Goal: Task Accomplishment & Management: Use online tool/utility

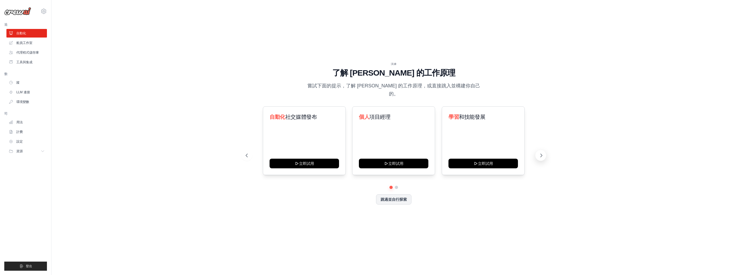
click at [538, 152] on button at bounding box center [540, 155] width 11 height 11
click at [537, 154] on button at bounding box center [540, 155] width 11 height 11
click at [41, 152] on button "資源" at bounding box center [27, 151] width 41 height 9
click at [45, 12] on icon at bounding box center [44, 11] width 6 height 6
click at [49, 30] on link "設定" at bounding box center [67, 33] width 51 height 11
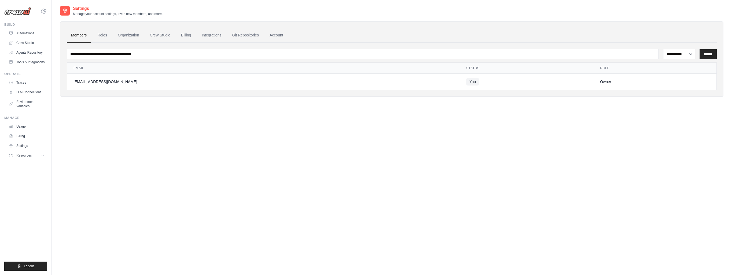
click at [322, 167] on div "**********" at bounding box center [391, 142] width 663 height 275
drag, startPoint x: 369, startPoint y: 121, endPoint x: 544, endPoint y: 173, distance: 182.8
click at [538, 182] on div "**********" at bounding box center [391, 142] width 663 height 275
click at [93, 36] on link "角色" at bounding box center [93, 35] width 16 height 14
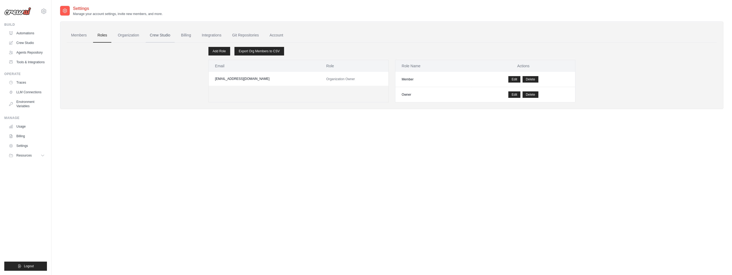
click at [151, 36] on link "Crew Studio" at bounding box center [160, 35] width 29 height 14
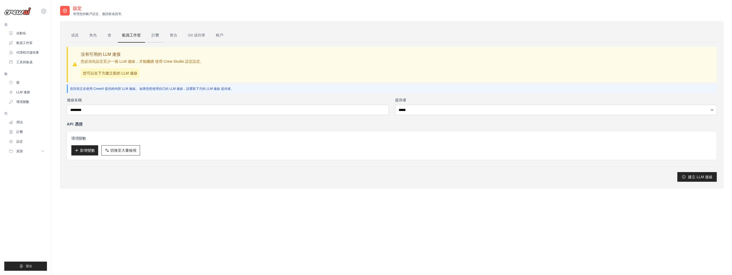
click at [151, 35] on link "計費" at bounding box center [155, 35] width 16 height 14
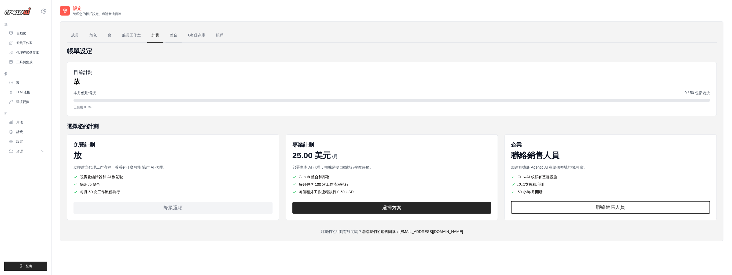
click at [174, 31] on link "整合" at bounding box center [174, 35] width 16 height 14
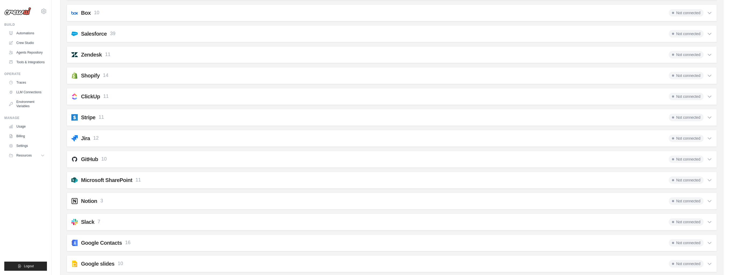
scroll to position [376, 0]
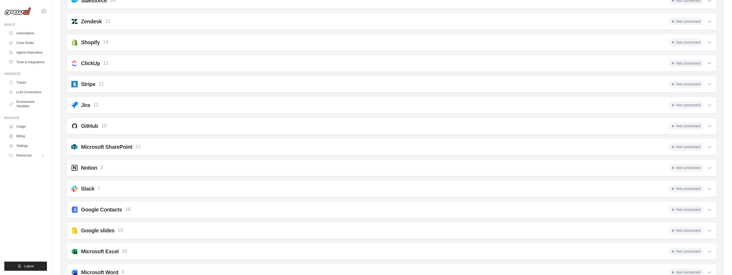
click at [707, 165] on icon at bounding box center [709, 167] width 5 height 5
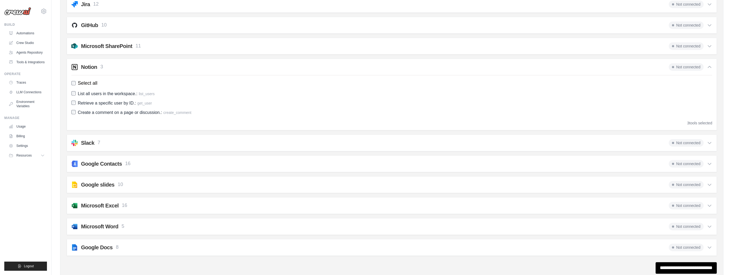
scroll to position [492, 0]
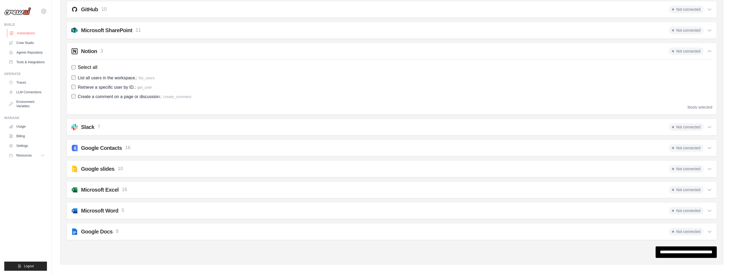
click at [35, 34] on link "Automations" at bounding box center [27, 33] width 41 height 9
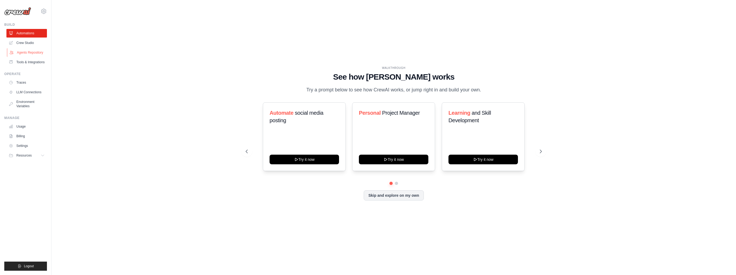
click at [31, 52] on link "Agents Repository" at bounding box center [27, 52] width 41 height 9
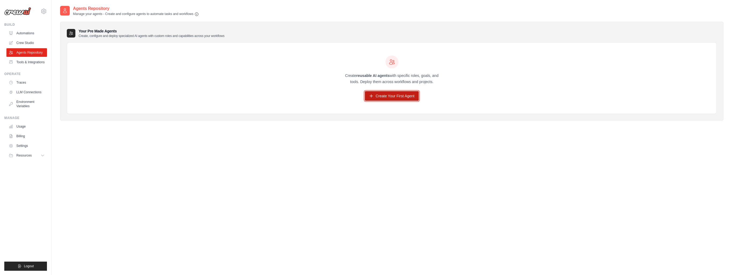
click at [398, 94] on link "Create Your First Agent" at bounding box center [392, 96] width 54 height 10
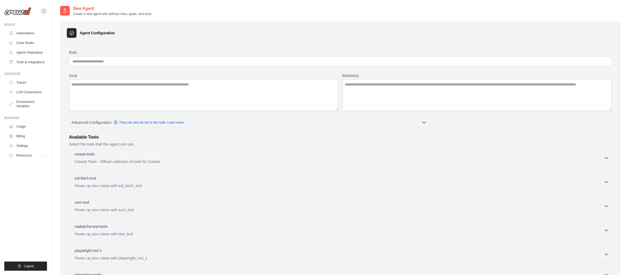
click at [543, 8] on div "New Agent Create a new agent with defined roles, goals, and tools" at bounding box center [340, 10] width 560 height 11
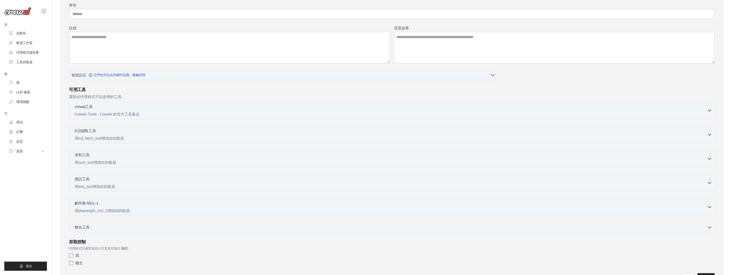
scroll to position [54, 0]
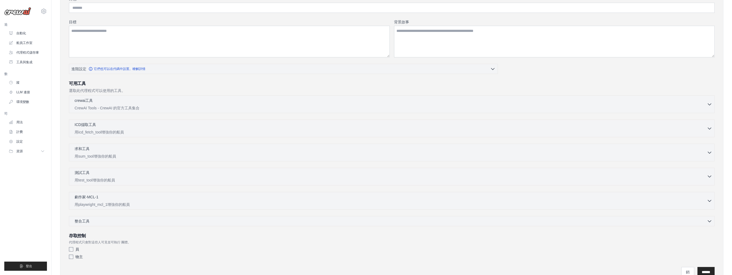
click at [708, 177] on icon "button" at bounding box center [709, 176] width 5 height 5
click at [708, 147] on button "求和工具 0 selected 用sum_tool增強你的船員" at bounding box center [391, 152] width 641 height 13
click at [713, 128] on div "ICD擷取工具 0 selected 用icd_fetch_tool增強你的船員 IcdFetchTool" at bounding box center [392, 129] width 646 height 18
click at [708, 127] on icon "button" at bounding box center [709, 128] width 5 height 5
click at [705, 106] on p "CrewAI Tools - CrewAI 的官方工具集合" at bounding box center [391, 107] width 632 height 5
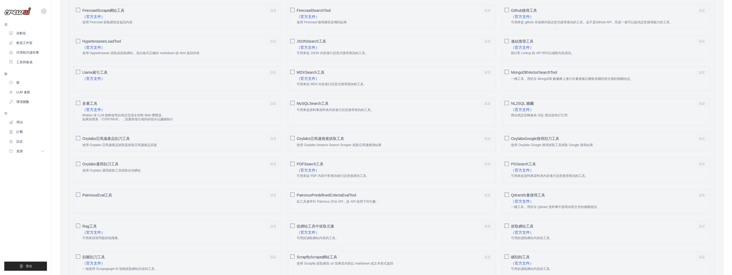
scroll to position [456, 0]
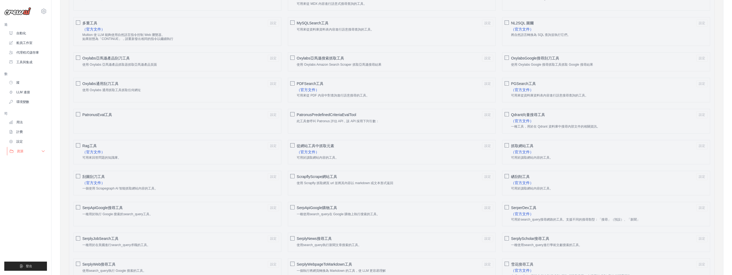
click at [42, 152] on icon at bounding box center [43, 151] width 4 height 4
click at [25, 190] on link "視頻教程" at bounding box center [28, 186] width 37 height 8
click at [24, 141] on link "設定" at bounding box center [27, 141] width 41 height 9
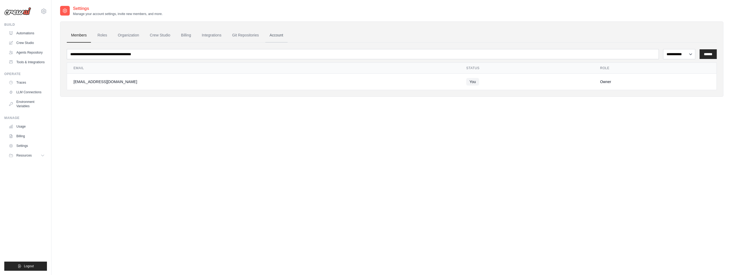
click at [270, 34] on link "Account" at bounding box center [276, 35] width 22 height 14
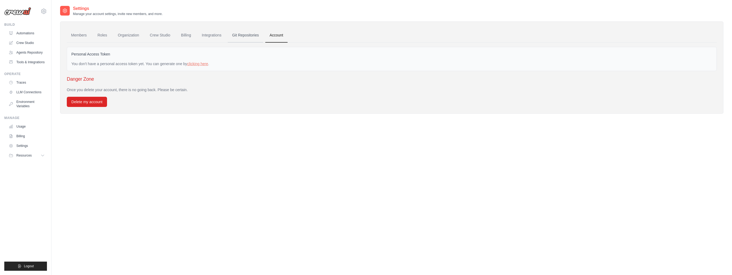
click at [249, 28] on link "Git Repositories" at bounding box center [245, 35] width 35 height 14
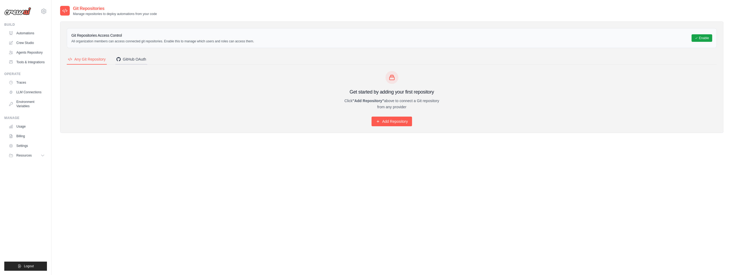
click at [138, 58] on div "GitHub OAuth" at bounding box center [131, 59] width 30 height 5
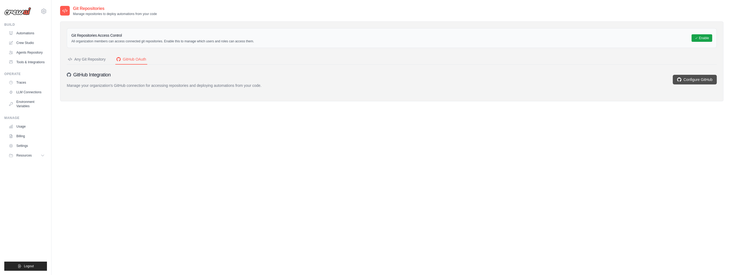
click at [691, 76] on link "Configure GitHub" at bounding box center [695, 80] width 44 height 10
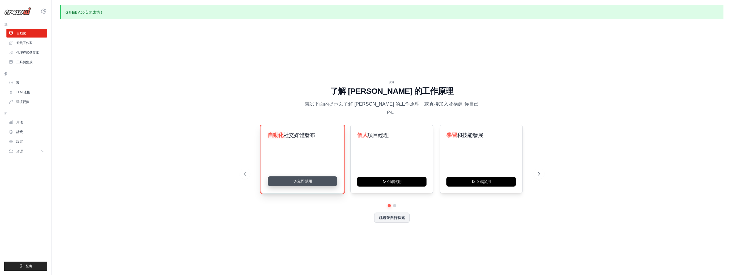
click at [306, 177] on button "立即試用" at bounding box center [302, 182] width 69 height 10
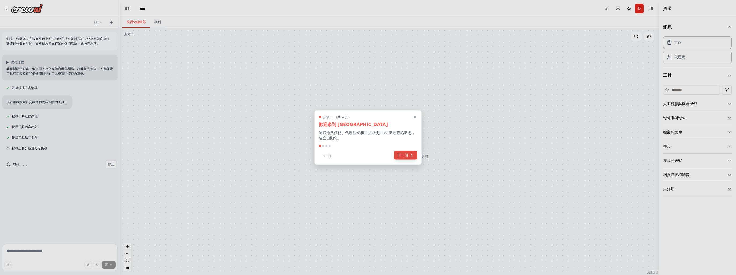
click at [409, 158] on button "下一頁" at bounding box center [405, 155] width 23 height 9
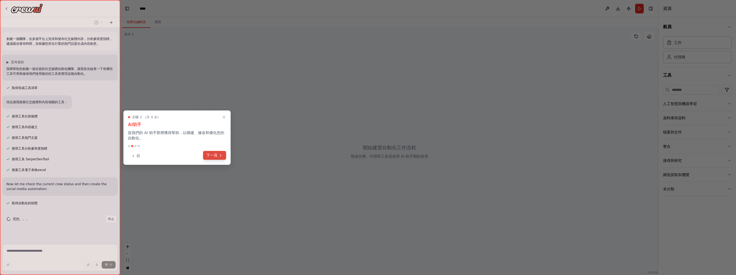
click at [221, 152] on button "下一頁" at bounding box center [214, 155] width 23 height 9
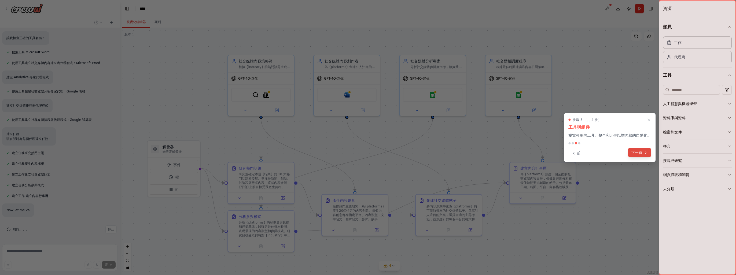
scroll to position [247, 0]
click at [638, 153] on font "下一頁" at bounding box center [636, 153] width 11 height 6
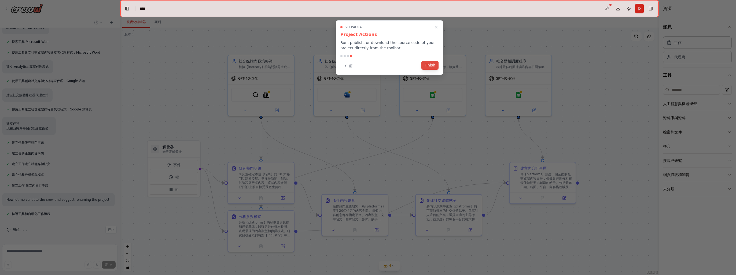
scroll to position [258, 0]
click at [424, 67] on div "Step 4 of 4 Project Actions Run, publish, or download the source code of your p…" at bounding box center [389, 47] width 107 height 54
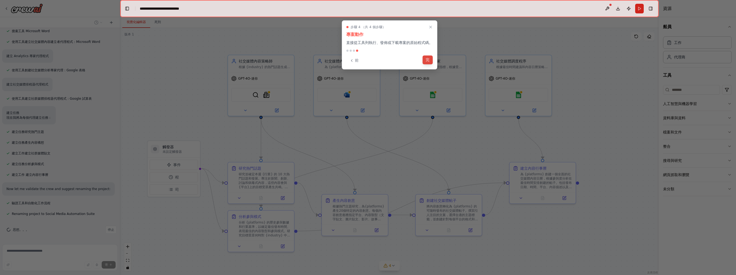
click at [428, 63] on button "完" at bounding box center [428, 60] width 10 height 9
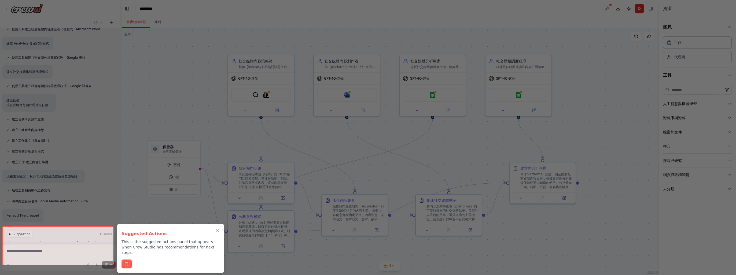
scroll to position [270, 0]
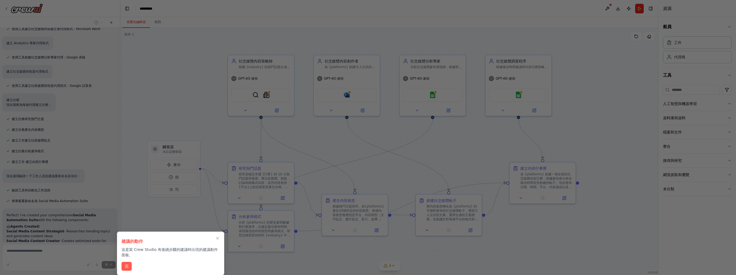
drag, startPoint x: 129, startPoint y: 268, endPoint x: 124, endPoint y: 269, distance: 5.2
click at [129, 268] on button "完" at bounding box center [127, 266] width 10 height 9
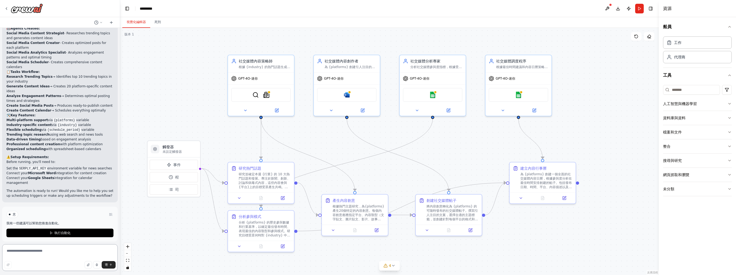
scroll to position [477, 0]
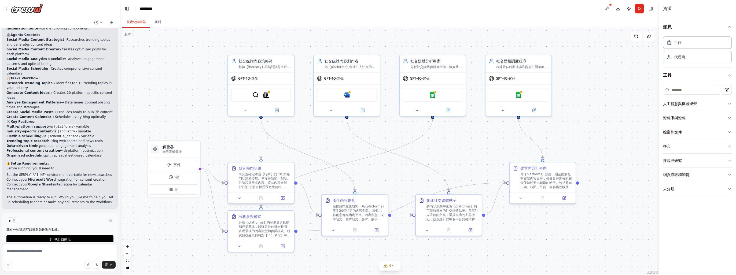
click at [736, 189] on div "船員 工作 代理商 工具 人工智慧與機器學習 資料庫與資料 檔案和文件 整合 搜尋與研究 網頁抓取和瀏覽 未分類" at bounding box center [697, 146] width 77 height 258
click at [732, 189] on div "船員 工作 代理商 工具 人工智慧與機器學習 資料庫與資料 檔案和文件 整合 搜尋與研究 網頁抓取和瀏覽 未分類" at bounding box center [697, 146] width 77 height 258
click at [728, 190] on icon "button" at bounding box center [730, 189] width 4 height 4
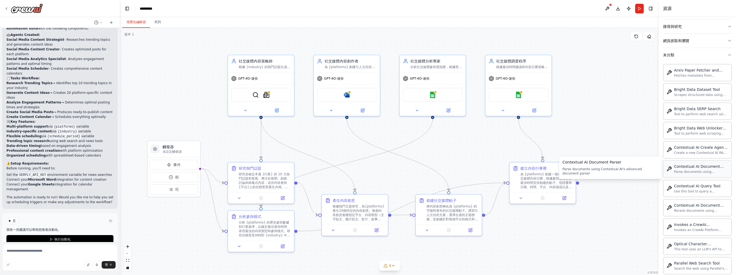
scroll to position [0, 0]
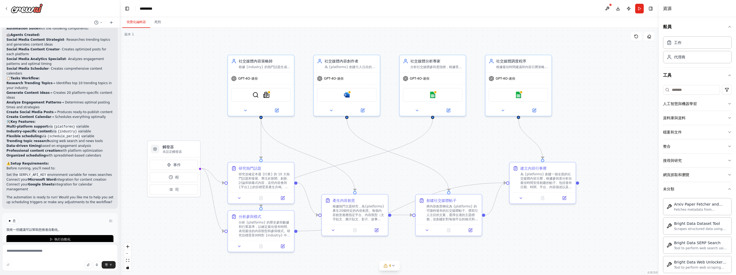
click at [597, 97] on div ".deletable-edge-delete-btn { width: 20px; height: 20px; border: 0px solid #ffff…" at bounding box center [389, 151] width 539 height 247
click at [729, 103] on icon "button" at bounding box center [730, 103] width 2 height 1
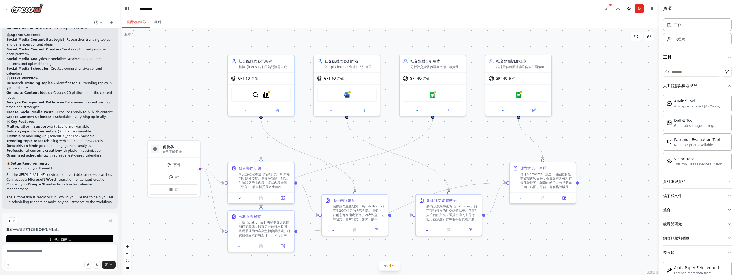
scroll to position [54, 0]
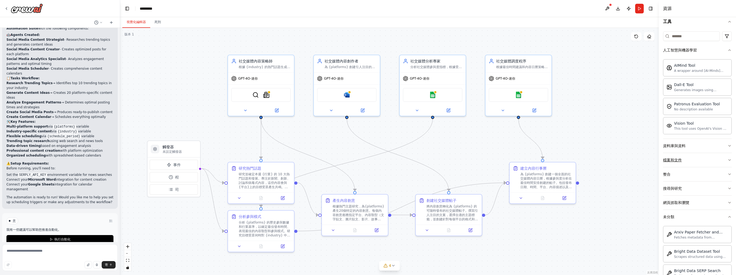
click at [722, 156] on button "檔案和文件" at bounding box center [697, 160] width 69 height 14
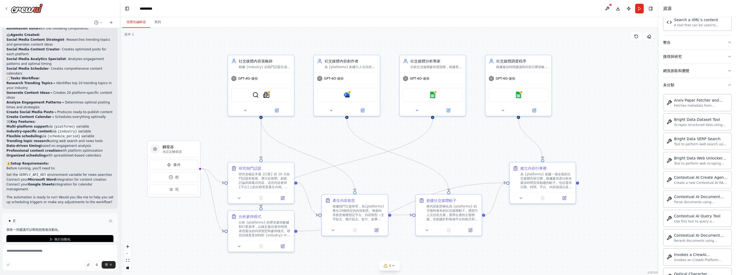
scroll to position [295, 0]
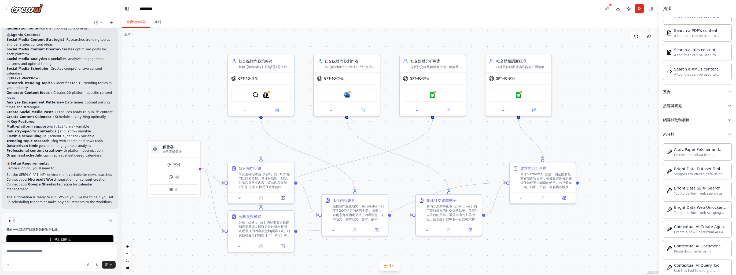
click at [728, 119] on icon "button" at bounding box center [730, 120] width 4 height 4
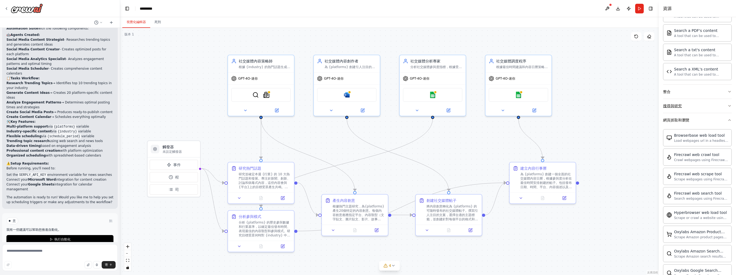
click at [728, 104] on icon "button" at bounding box center [730, 106] width 4 height 4
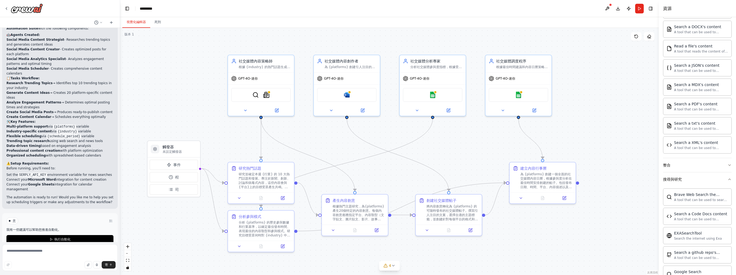
scroll to position [221, 0]
click at [728, 164] on icon "button" at bounding box center [730, 166] width 4 height 4
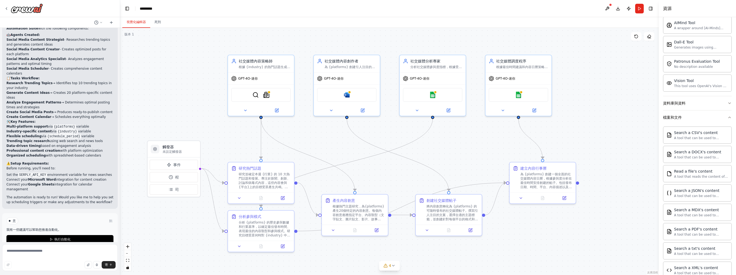
scroll to position [96, 0]
click at [704, 104] on button "資料庫與資料" at bounding box center [697, 104] width 69 height 14
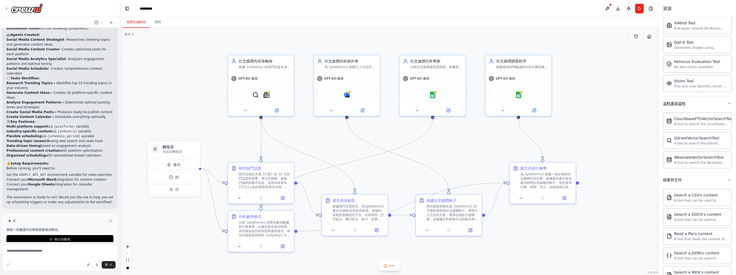
scroll to position [0, 0]
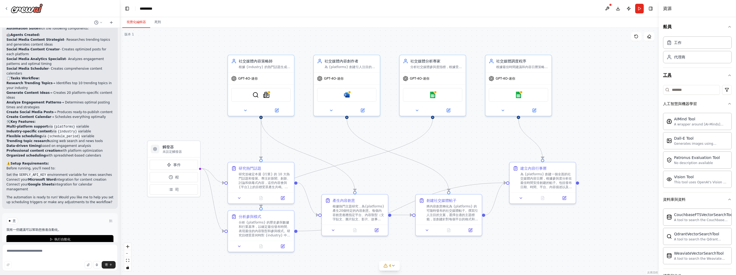
click at [723, 79] on button "工具" at bounding box center [697, 75] width 69 height 15
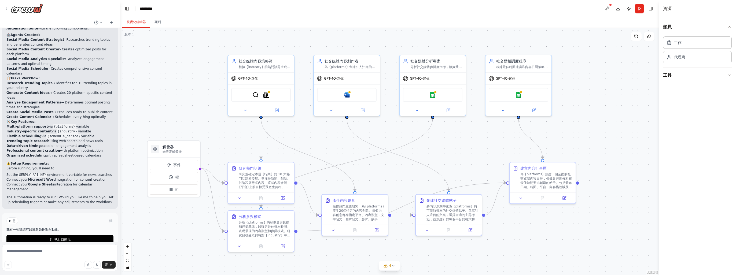
click at [724, 77] on button "工具" at bounding box center [697, 75] width 69 height 15
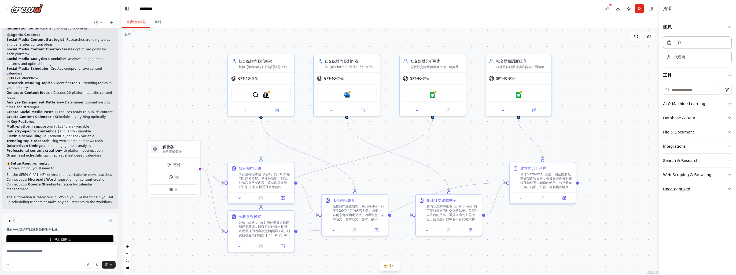
click at [730, 190] on icon "button" at bounding box center [730, 189] width 4 height 4
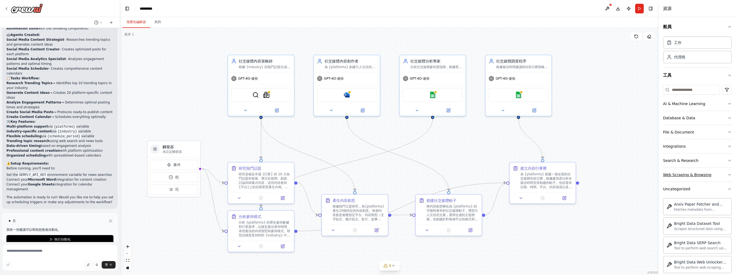
click at [728, 174] on icon "button" at bounding box center [730, 175] width 4 height 4
click at [728, 161] on icon "button" at bounding box center [730, 161] width 4 height 4
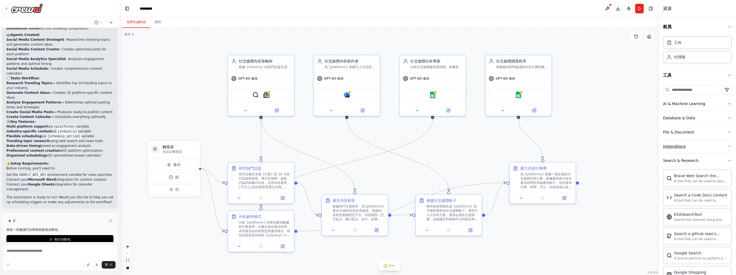
click at [725, 148] on button "Integrations" at bounding box center [697, 146] width 69 height 14
click at [729, 132] on icon "button" at bounding box center [730, 132] width 2 height 1
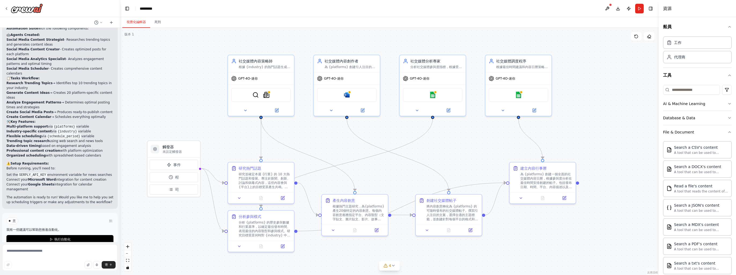
click at [729, 120] on div "船員 工作 代理商 工具 AI & Machine Learning Database & Data File & Document Search a CSV…" at bounding box center [697, 146] width 77 height 258
click at [728, 119] on icon "button" at bounding box center [730, 118] width 4 height 4
click at [728, 103] on icon "button" at bounding box center [730, 104] width 4 height 4
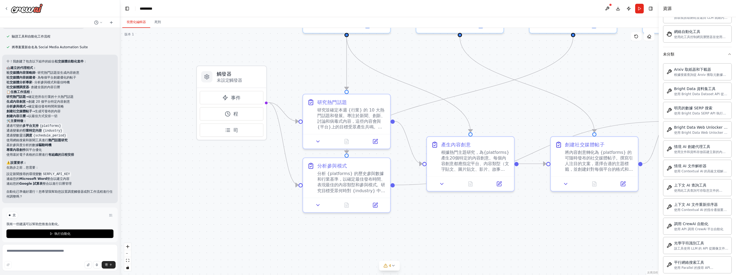
scroll to position [1419, 0]
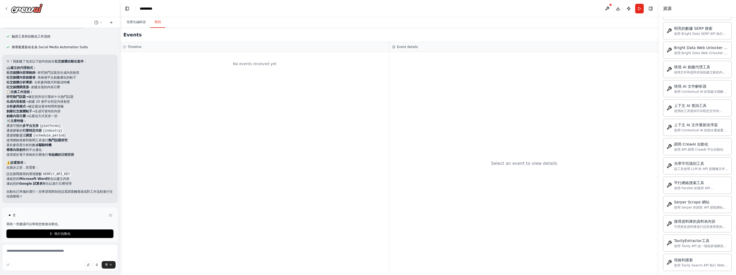
click at [160, 23] on button "死刑" at bounding box center [157, 22] width 15 height 11
click at [134, 21] on button "視覺化編輯器" at bounding box center [136, 22] width 28 height 11
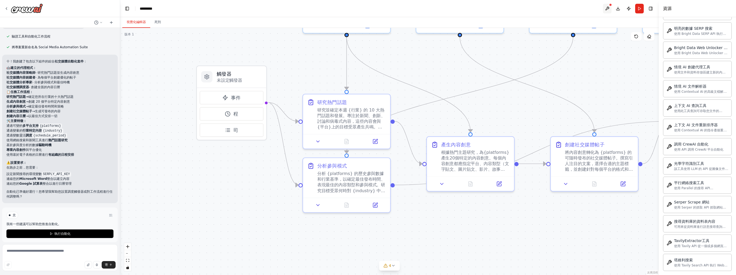
click at [605, 8] on button at bounding box center [607, 9] width 9 height 10
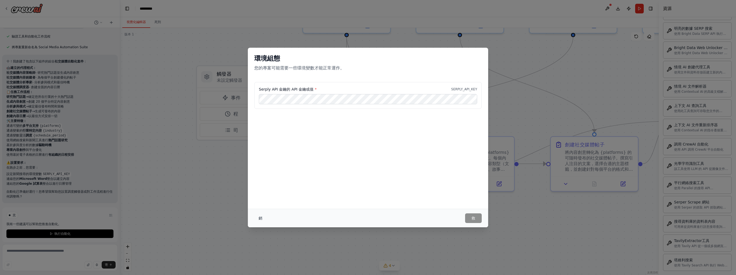
click at [262, 219] on button "銷" at bounding box center [260, 219] width 12 height 10
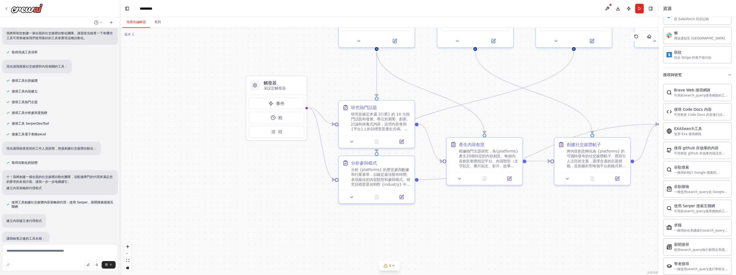
scroll to position [35, 0]
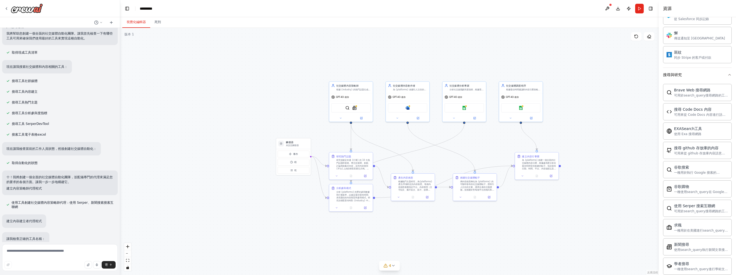
drag, startPoint x: 542, startPoint y: 81, endPoint x: 465, endPoint y: 126, distance: 88.6
click at [466, 128] on div ".deletable-edge-delete-btn { width: 20px; height: 20px; border: 0px solid #ffff…" at bounding box center [389, 151] width 539 height 247
